Goal: Find specific page/section: Find specific page/section

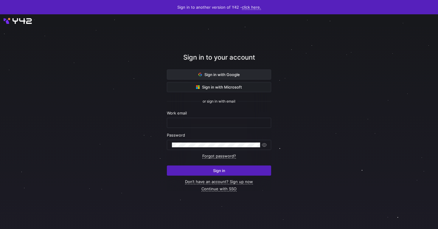
click at [218, 77] on span at bounding box center [219, 75] width 104 height 10
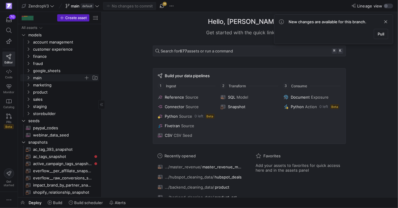
click at [27, 77] on icon "Press SPACE to select this row." at bounding box center [28, 78] width 4 height 4
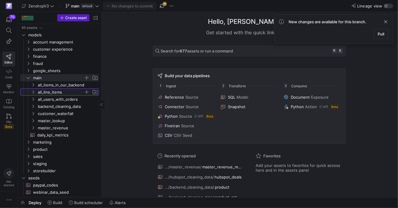
click at [33, 91] on icon "Press SPACE to select this row." at bounding box center [33, 92] width 4 height 4
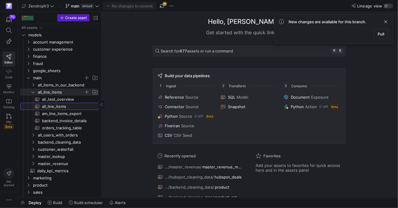
click at [62, 105] on span "all_line_items​​​​​​​​​​" at bounding box center [67, 106] width 50 height 7
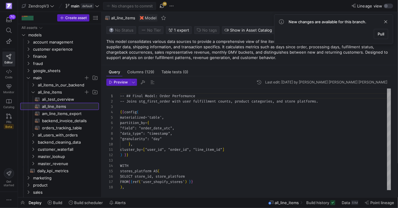
scroll to position [54, 0]
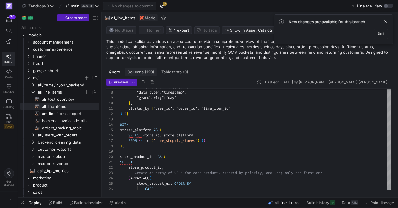
click at [140, 69] on div "Columns (129)" at bounding box center [141, 72] width 32 height 9
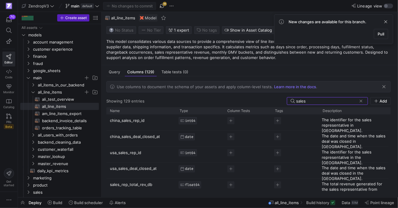
click at [136, 153] on p "usa_sales_rep_id" at bounding box center [141, 154] width 63 height 15
click at [136, 153] on input "usa_sales_rep_id" at bounding box center [138, 152] width 57 height 11
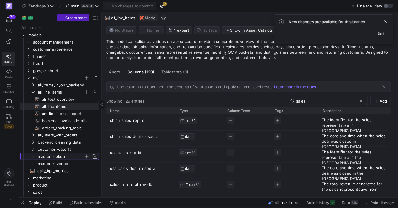
click at [33, 159] on span "master_lookup" at bounding box center [64, 156] width 69 height 7
click at [33, 162] on icon "Press SPACE to select this row." at bounding box center [33, 164] width 4 height 4
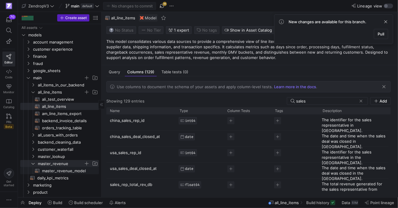
click at [68, 171] on span "master_revenue_model​​​​​​​​​​" at bounding box center [67, 170] width 50 height 7
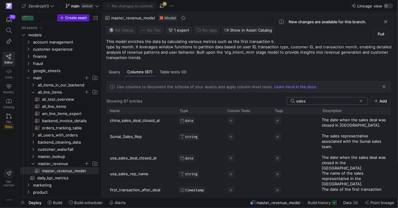
click at [331, 103] on div "sales" at bounding box center [326, 100] width 61 height 7
click at [333, 102] on input "sales" at bounding box center [326, 101] width 61 height 5
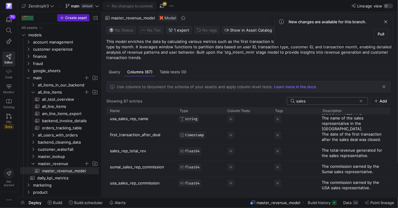
click at [315, 100] on input "sales" at bounding box center [326, 101] width 61 height 5
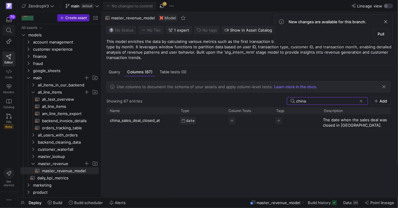
type input "china"
click at [9, 25] on span at bounding box center [9, 30] width 12 height 10
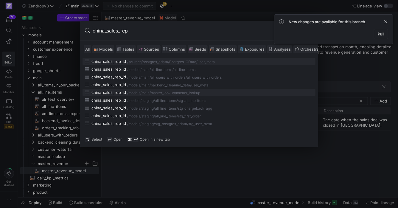
type input "china_sales_rep"
click at [164, 92] on div "main/master_lookup" at bounding box center [157, 93] width 33 height 4
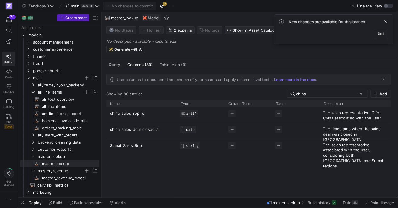
click at [127, 146] on p "Sumai_Sales_Rep" at bounding box center [142, 153] width 64 height 26
click at [127, 146] on input "Sumai_Sales_Rep" at bounding box center [139, 145] width 58 height 11
click at [54, 178] on span "master_revenue_model​​​​​​​​​​" at bounding box center [67, 178] width 50 height 7
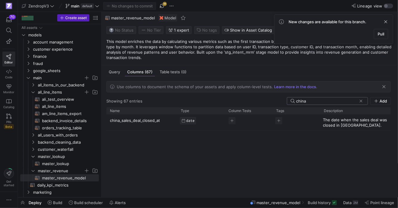
click at [311, 100] on input "china" at bounding box center [326, 101] width 61 height 5
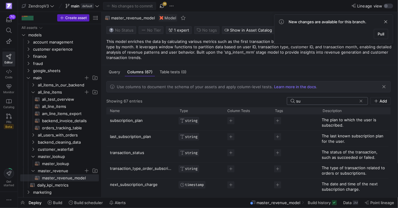
type input "s"
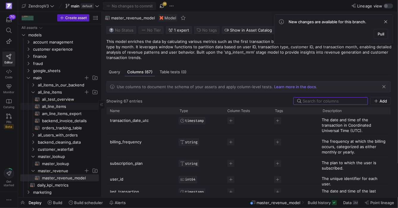
click at [76, 106] on span "all_line_items​​​​​​​​​​" at bounding box center [67, 106] width 50 height 7
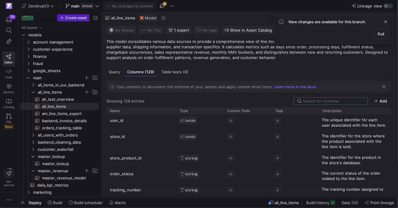
click at [315, 100] on input at bounding box center [333, 101] width 61 height 5
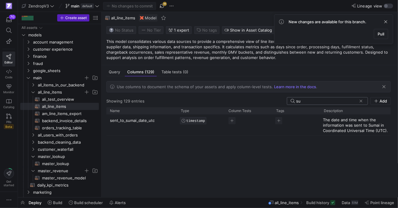
type input "s"
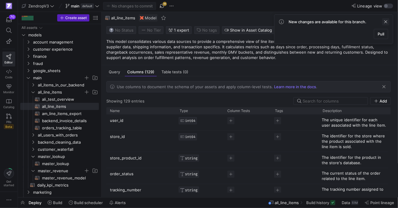
click at [383, 20] on span at bounding box center [385, 21] width 7 height 7
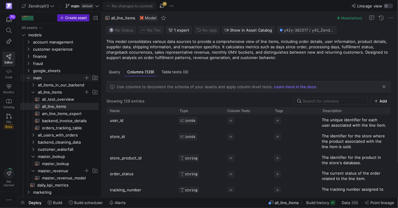
click at [29, 80] on y42-icon "Press SPACE to select this row." at bounding box center [28, 77] width 5 height 5
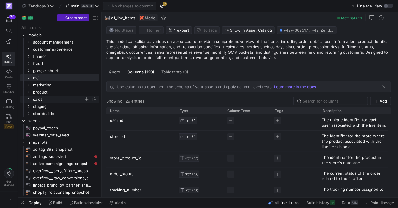
click at [30, 101] on y42-icon "Press SPACE to select this row." at bounding box center [28, 99] width 5 height 5
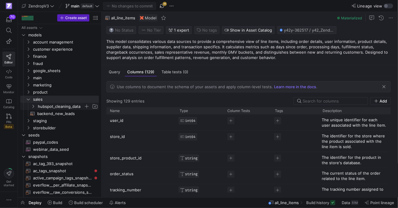
click at [33, 106] on icon "Press SPACE to select this row." at bounding box center [33, 107] width 4 height 4
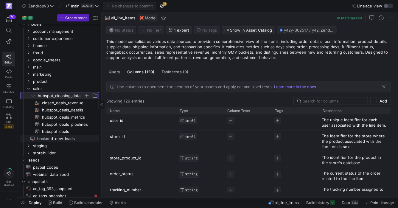
scroll to position [12, 0]
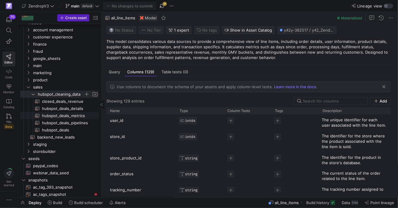
click at [69, 117] on span "hubspot_deals_metrics​​​​​​​​​​" at bounding box center [67, 115] width 50 height 7
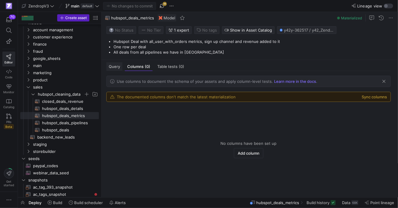
click at [119, 67] on span "Query" at bounding box center [114, 67] width 11 height 4
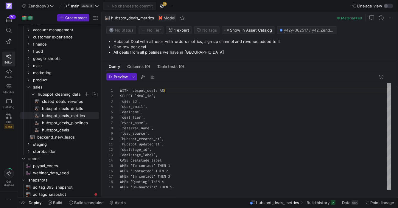
scroll to position [54, 0]
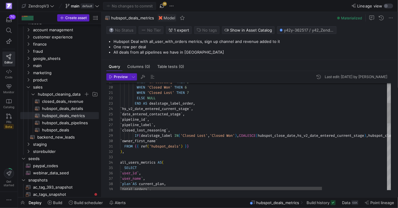
type textarea "WHEN 'Closed Lost' THEN 7 ELSE NULL END AS dealstage_label_order, `hs_v2_date_e…"
